Goal: Participate in discussion: Engage in conversation with other users on a specific topic

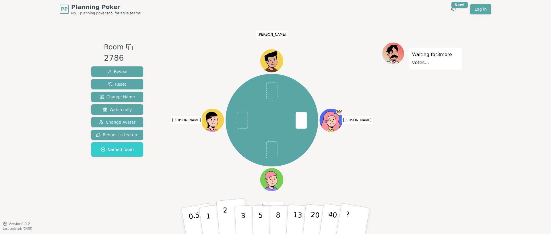
click at [220, 213] on button "2" at bounding box center [232, 221] width 33 height 46
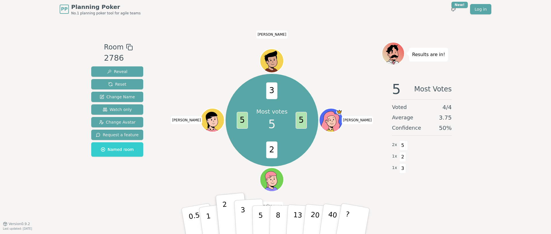
click at [245, 222] on button "3" at bounding box center [249, 220] width 31 height 45
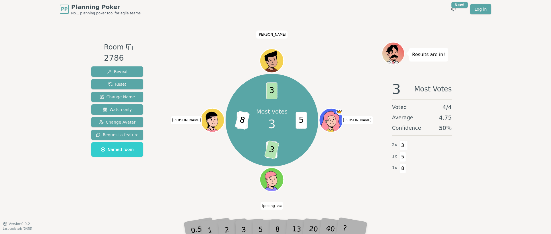
click at [260, 227] on div "5" at bounding box center [267, 220] width 18 height 20
click at [207, 208] on div "Room 2786 Reveal Reset Change Name Watch only Change Avatar Request a feature N…" at bounding box center [275, 120] width 373 height 205
click at [286, 146] on span "3" at bounding box center [283, 149] width 15 height 19
drag, startPoint x: 279, startPoint y: 156, endPoint x: 276, endPoint y: 157, distance: 3.0
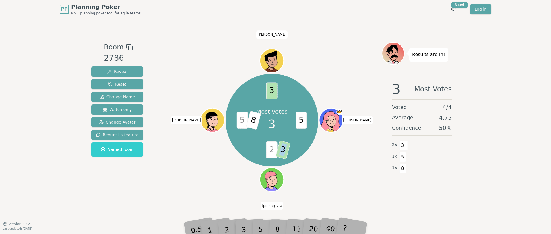
click at [276, 157] on div "Most votes 3 5 2 3 5 8 3 [PERSON_NAME] (you) [PERSON_NAME]" at bounding box center [272, 120] width 92 height 92
click at [289, 142] on span "3" at bounding box center [283, 149] width 15 height 19
click at [287, 147] on span "3" at bounding box center [283, 149] width 15 height 19
click at [266, 157] on span "2" at bounding box center [271, 149] width 11 height 17
click at [268, 143] on span "2" at bounding box center [271, 149] width 11 height 17
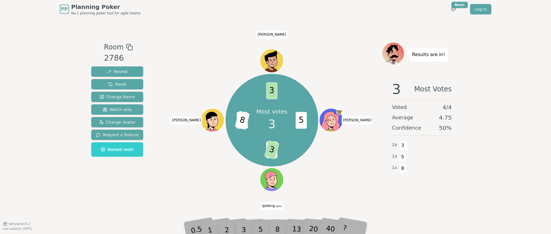
click at [259, 192] on div "Most votes 3 5 2 3 5 8 3 [PERSON_NAME] (you) [PERSON_NAME]" at bounding box center [272, 121] width 220 height 158
click at [279, 150] on span "3" at bounding box center [283, 149] width 15 height 19
click at [270, 203] on span "Ipeleng (you)" at bounding box center [272, 206] width 22 height 8
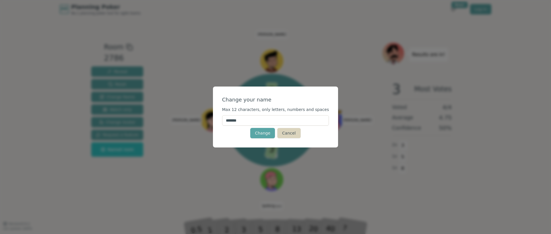
click at [295, 129] on button "Cancel" at bounding box center [288, 133] width 23 height 10
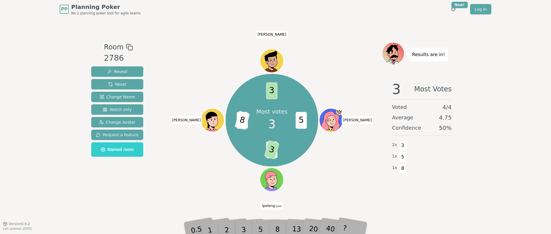
click at [224, 181] on div "Most votes 3 5 2 3 5 8 3 [PERSON_NAME] (you) [PERSON_NAME]" at bounding box center [272, 120] width 220 height 136
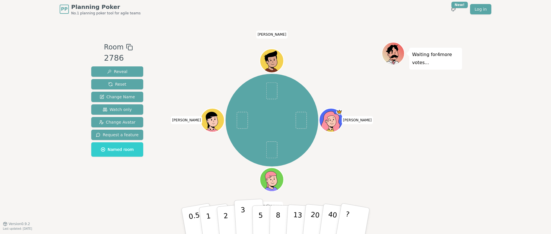
click at [243, 223] on p "3" at bounding box center [244, 221] width 6 height 31
click at [242, 219] on p "3" at bounding box center [244, 221] width 6 height 31
click at [228, 222] on button "2" at bounding box center [232, 221] width 33 height 46
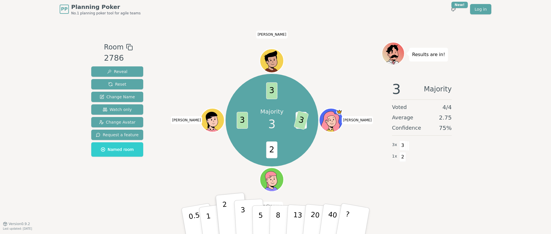
click at [241, 211] on button "3" at bounding box center [249, 220] width 31 height 45
